Goal: Information Seeking & Learning: Learn about a topic

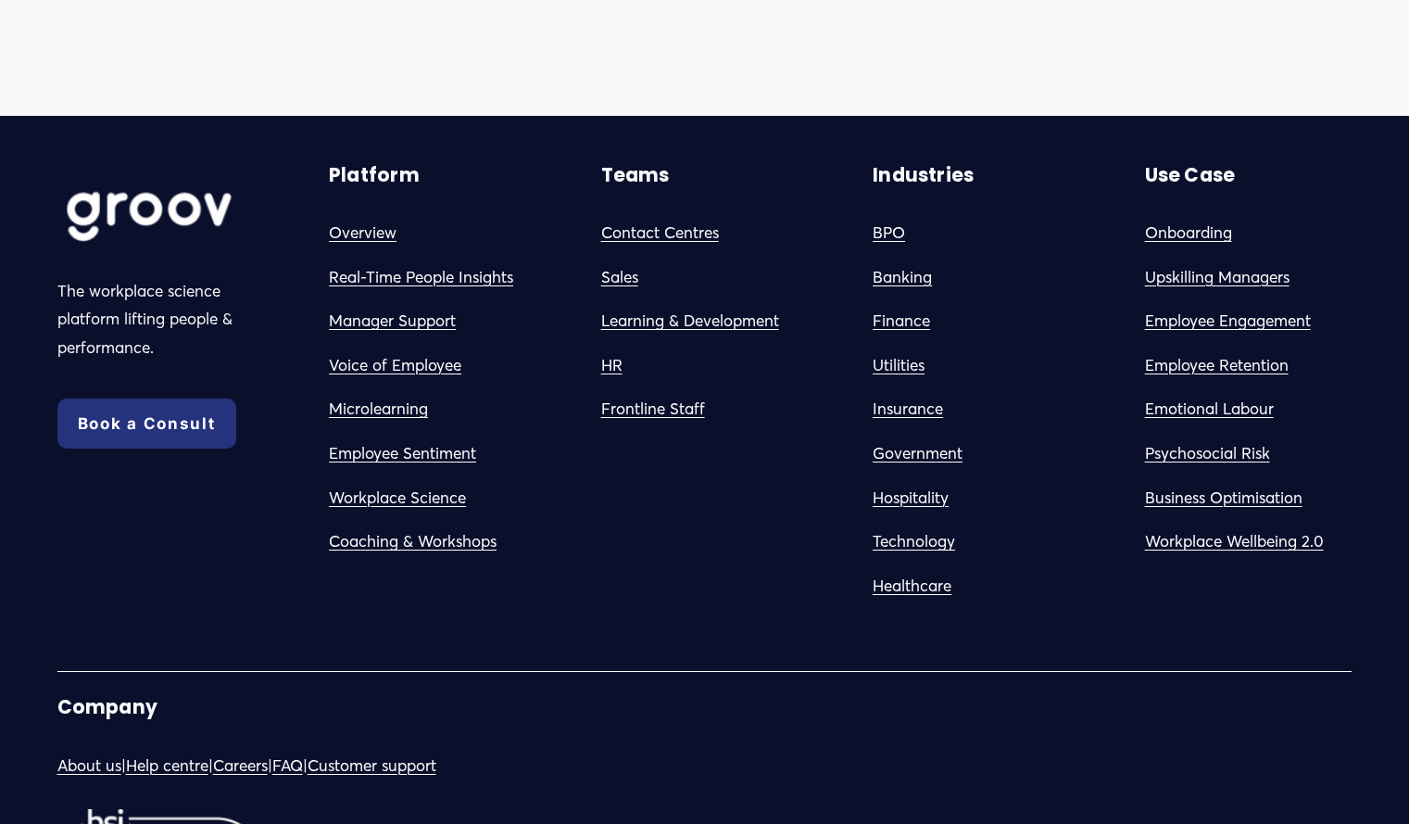
scroll to position [3374, 0]
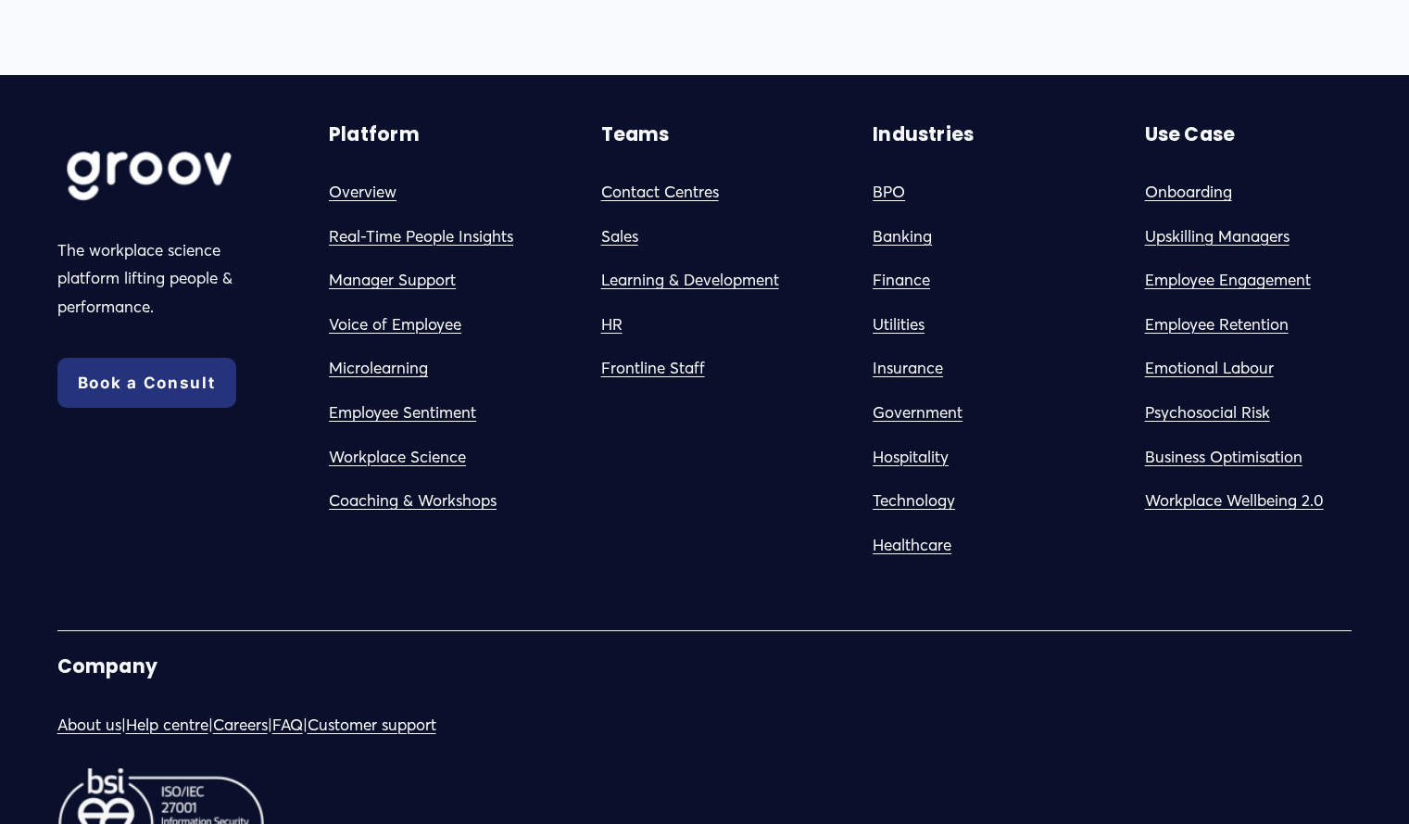
click at [659, 373] on link "Frontline Staff" at bounding box center [653, 368] width 104 height 29
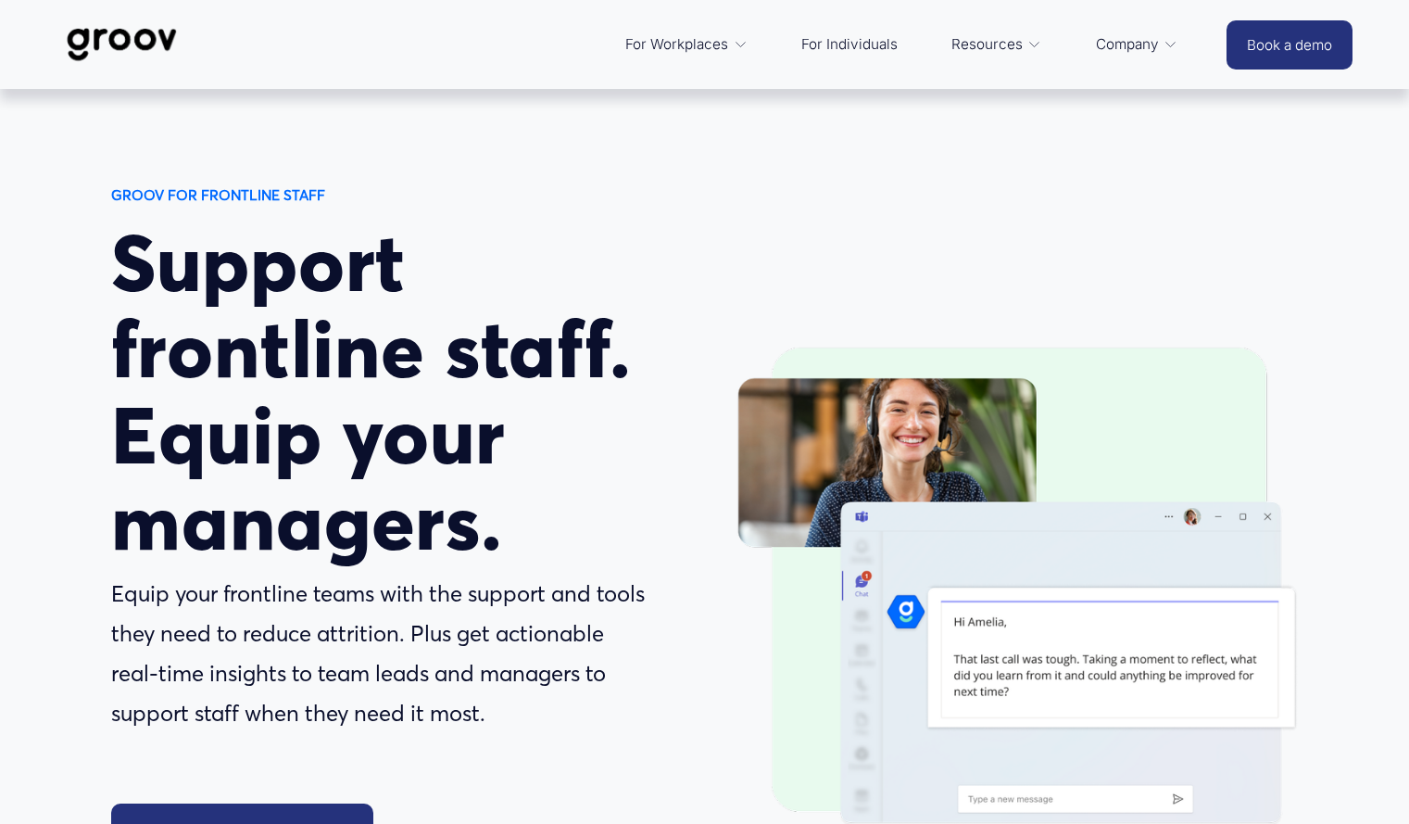
click at [115, 39] on img at bounding box center [122, 44] width 131 height 61
